Goal: Navigation & Orientation: Understand site structure

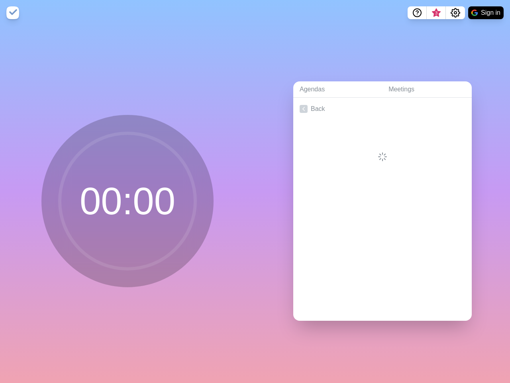
click at [255, 191] on div "Agendas Meetings Back" at bounding box center [382, 204] width 255 height 357
click at [417, 13] on icon "Help" at bounding box center [417, 12] width 2 height 2
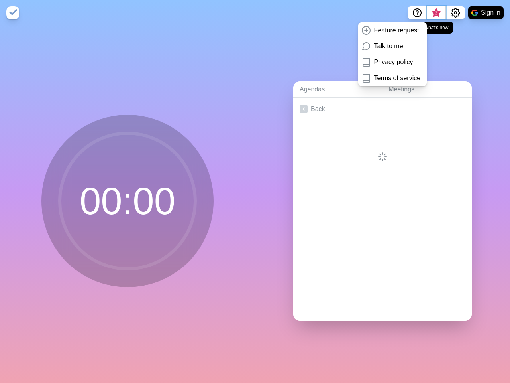
click at [436, 13] on span "3" at bounding box center [436, 13] width 6 height 6
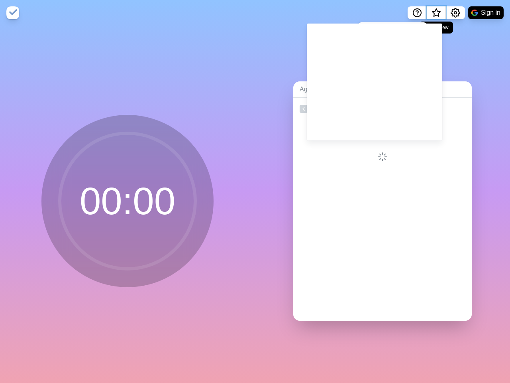
click at [436, 15] on span "What’s new" at bounding box center [436, 13] width 4 height 4
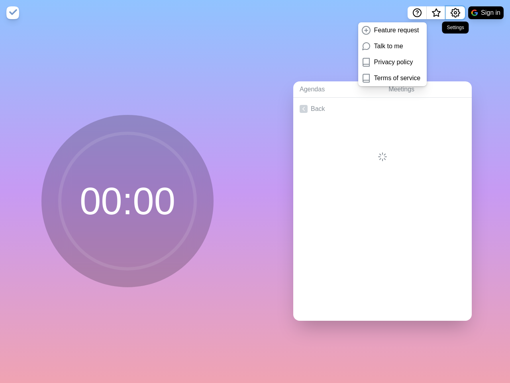
click at [455, 13] on icon "Settings" at bounding box center [456, 13] width 10 height 10
click at [486, 13] on button "Sign in" at bounding box center [485, 12] width 35 height 13
